Goal: Find specific page/section

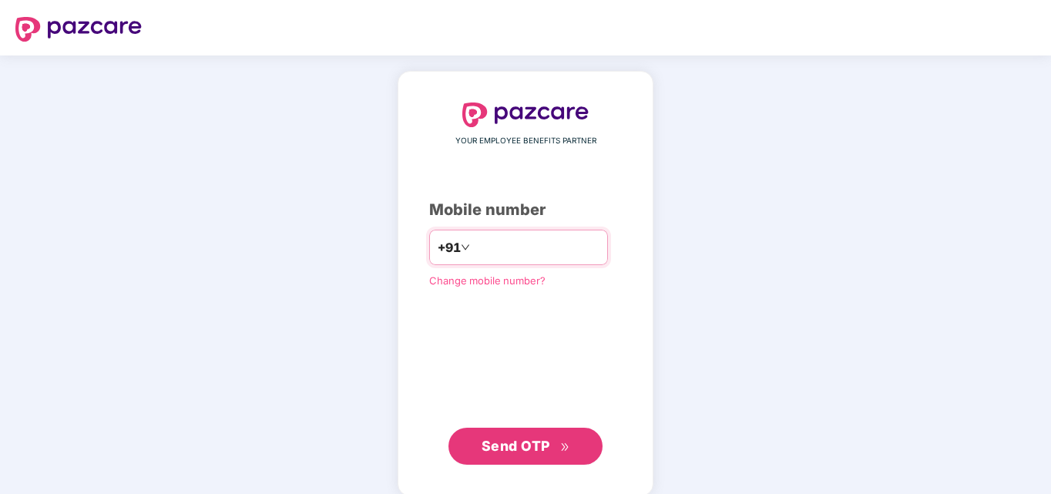
type input "**********"
click at [529, 446] on span "Send OTP" at bounding box center [516, 446] width 69 height 16
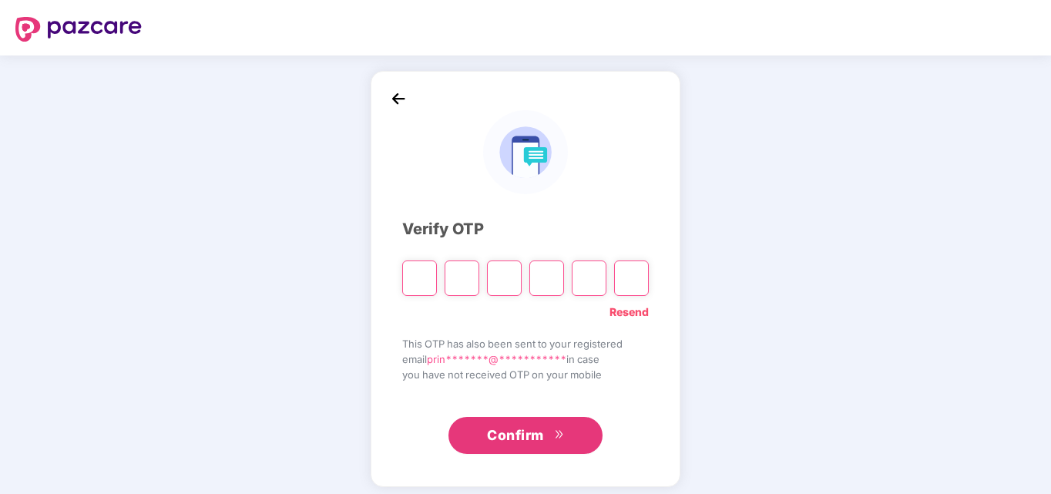
type input "*"
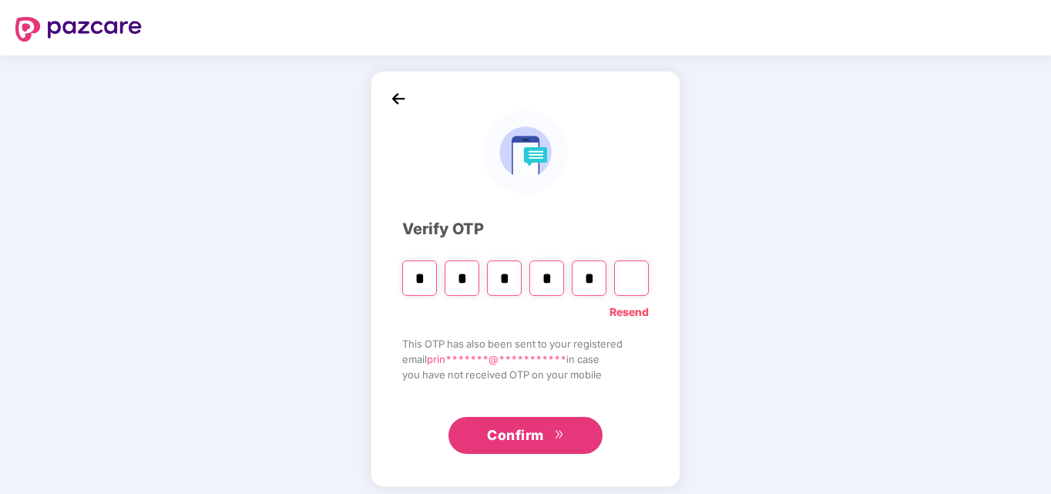
type input "*"
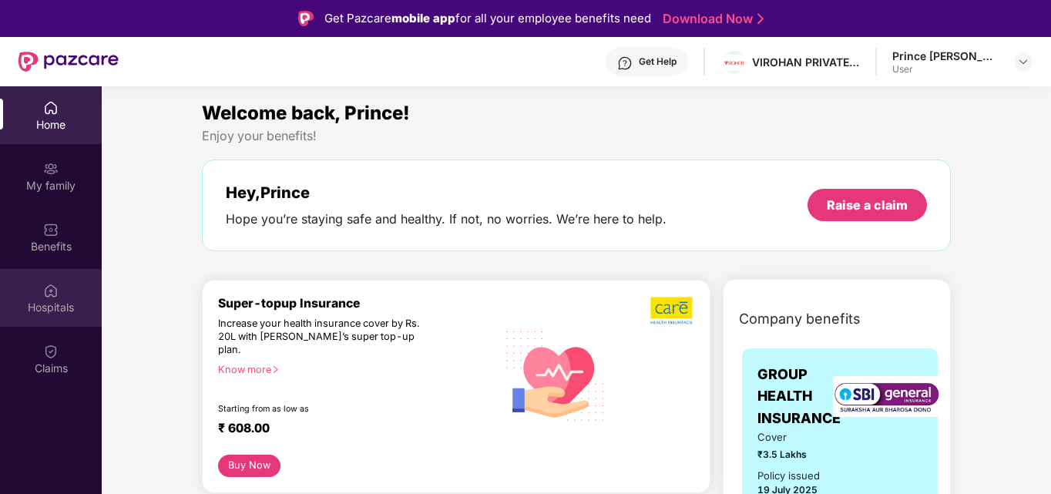
click at [52, 303] on div "Hospitals" at bounding box center [51, 307] width 102 height 15
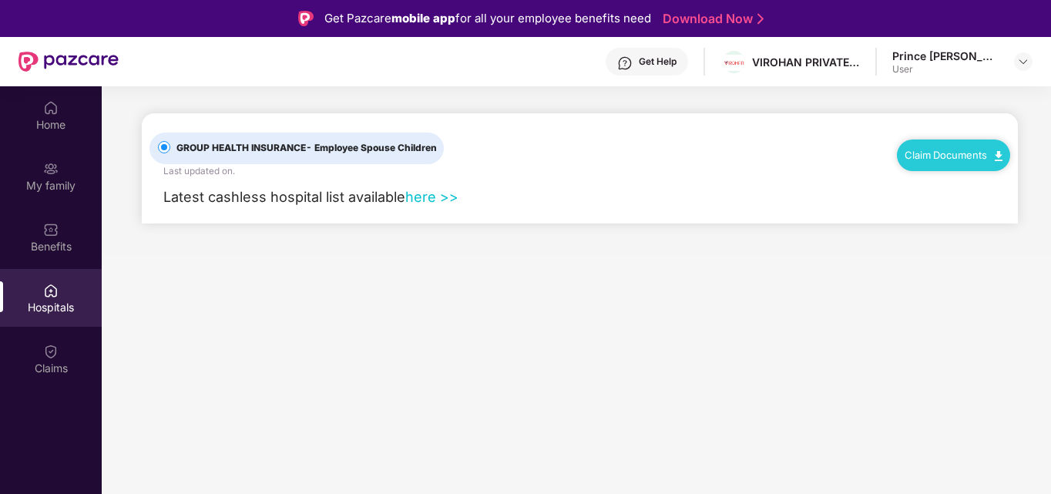
click at [431, 200] on link "here >>" at bounding box center [431, 196] width 53 height 17
